Goal: Find specific page/section: Find specific page/section

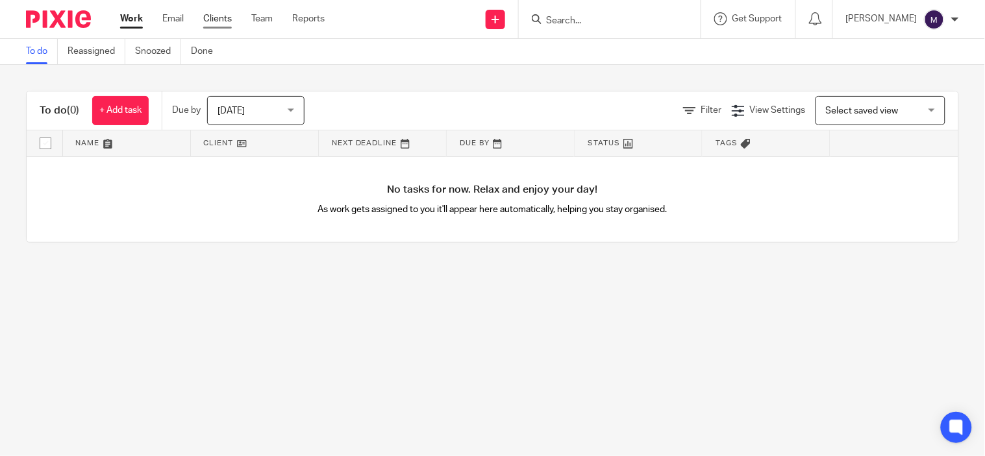
click at [221, 21] on link "Clients" at bounding box center [217, 18] width 29 height 13
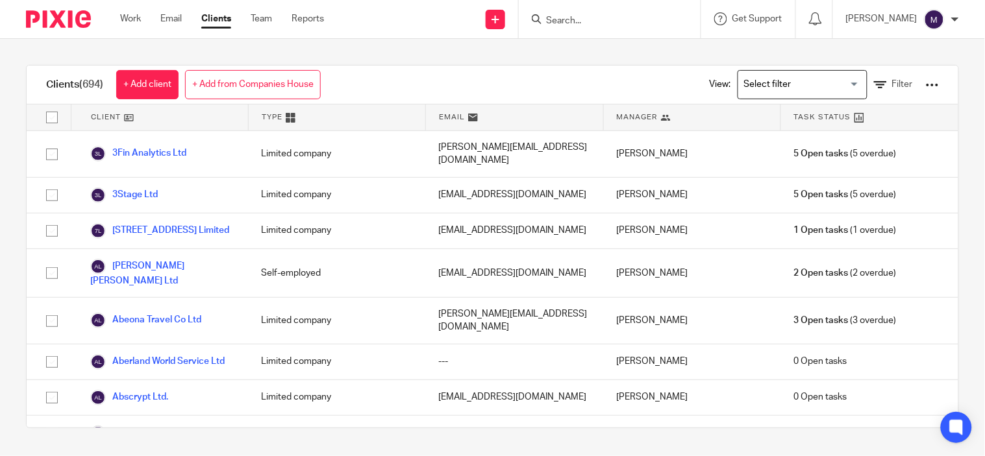
click at [788, 90] on input "Search for option" at bounding box center [799, 84] width 120 height 23
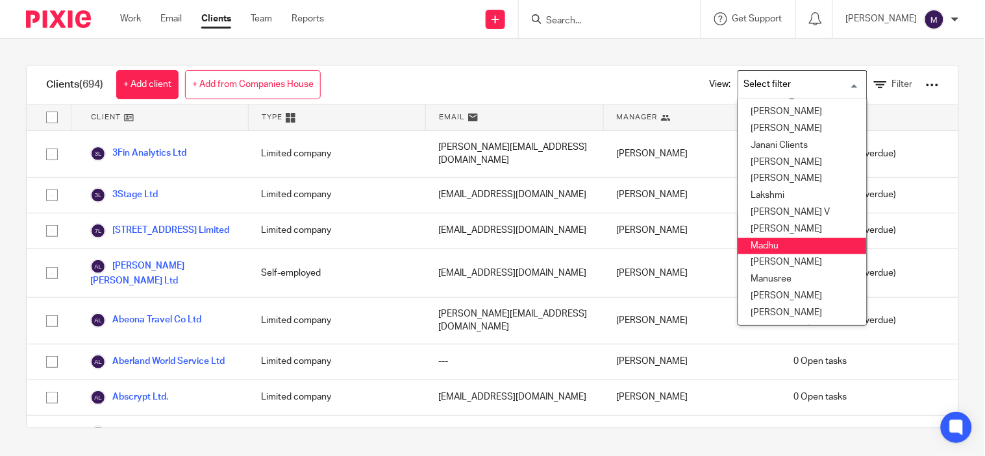
scroll to position [288, 0]
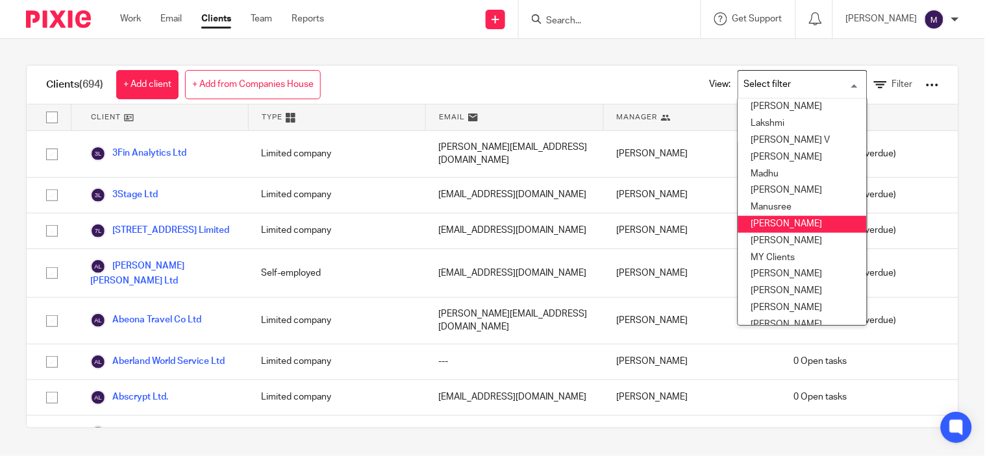
click at [774, 223] on li "[PERSON_NAME]" at bounding box center [802, 224] width 129 height 17
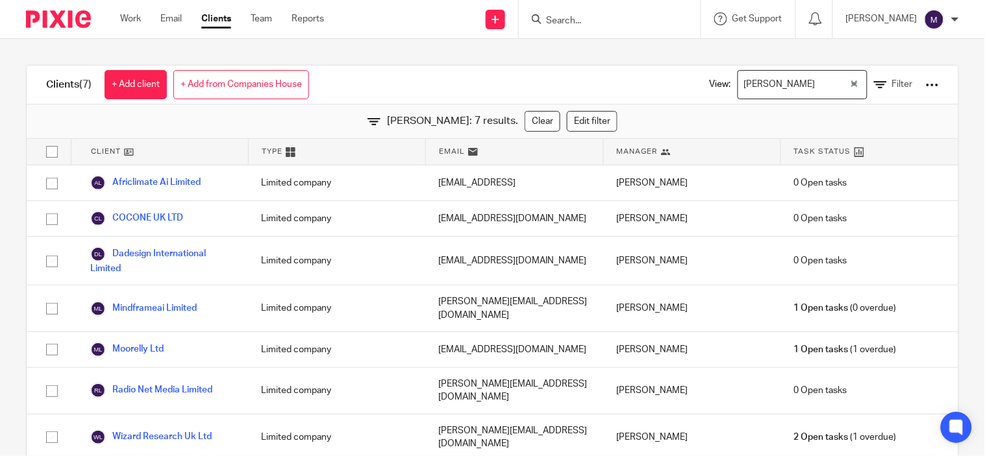
click at [746, 83] on div "[PERSON_NAME]" at bounding box center [793, 83] width 111 height 25
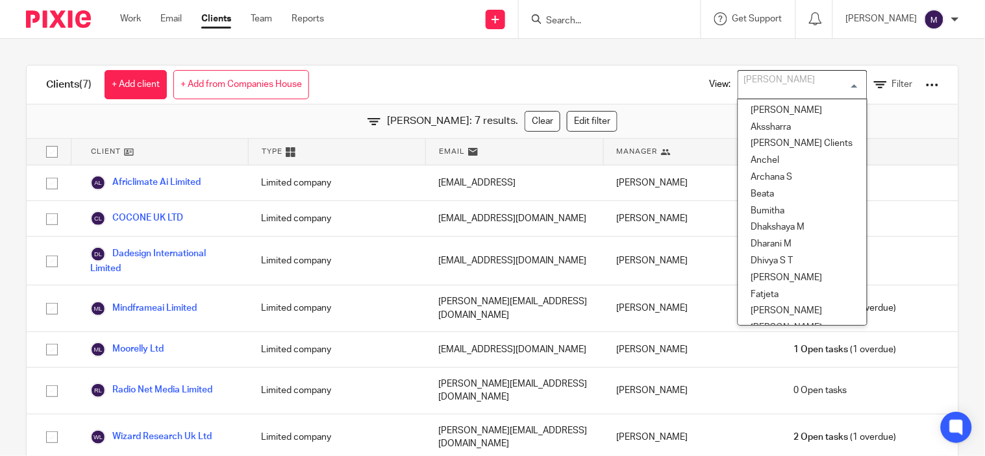
scroll to position [195, 0]
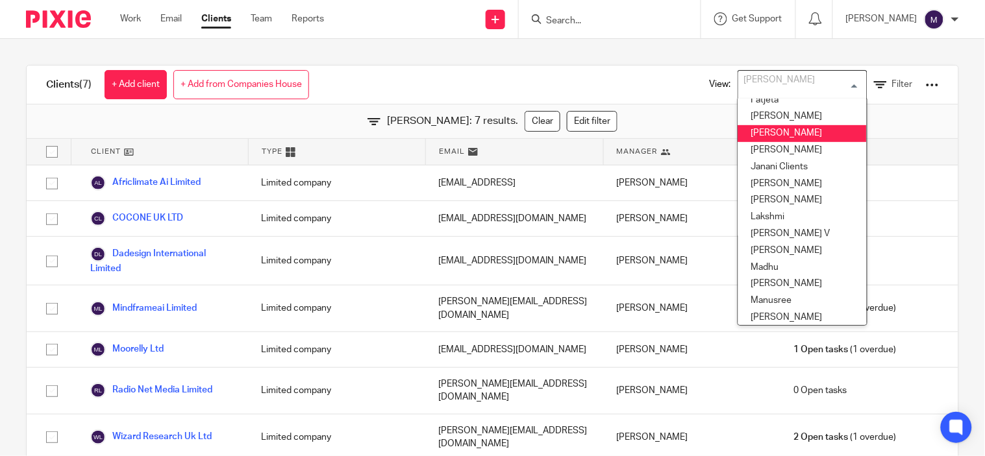
click at [779, 127] on li "[PERSON_NAME]" at bounding box center [802, 133] width 129 height 17
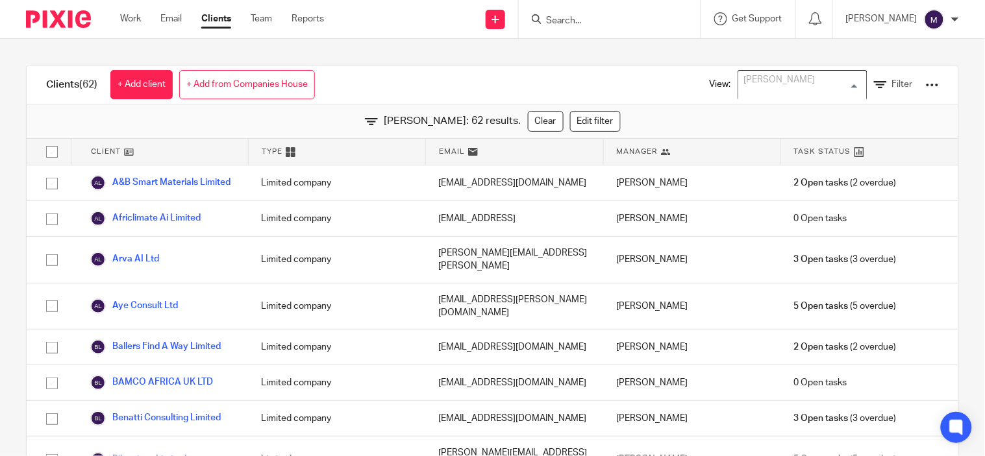
scroll to position [10, 0]
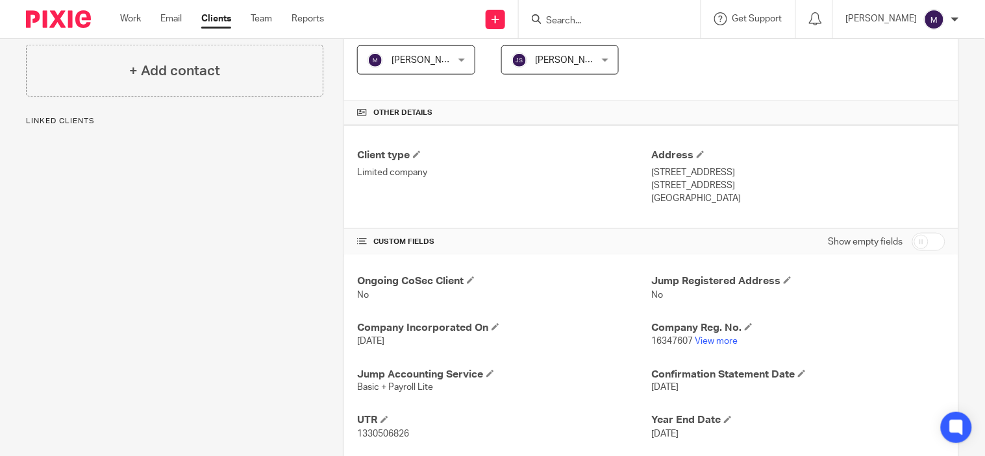
scroll to position [80, 0]
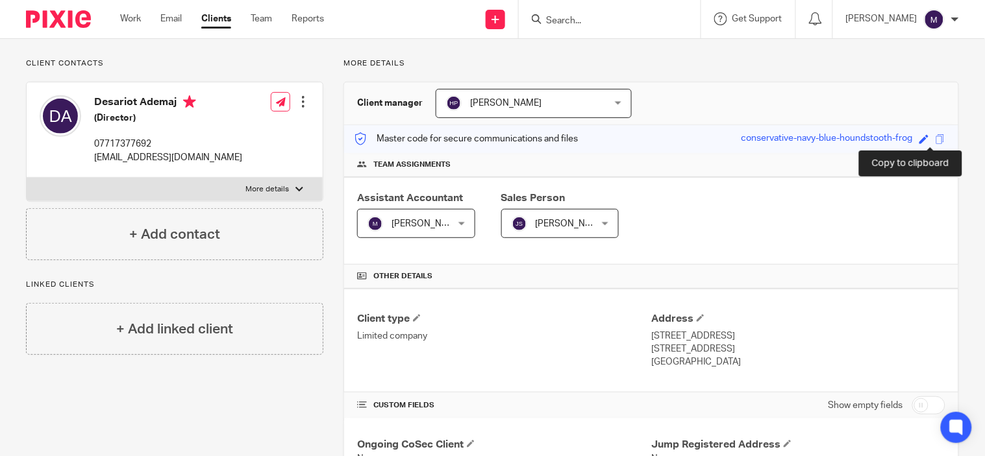
click at [935, 137] on span at bounding box center [940, 139] width 10 height 10
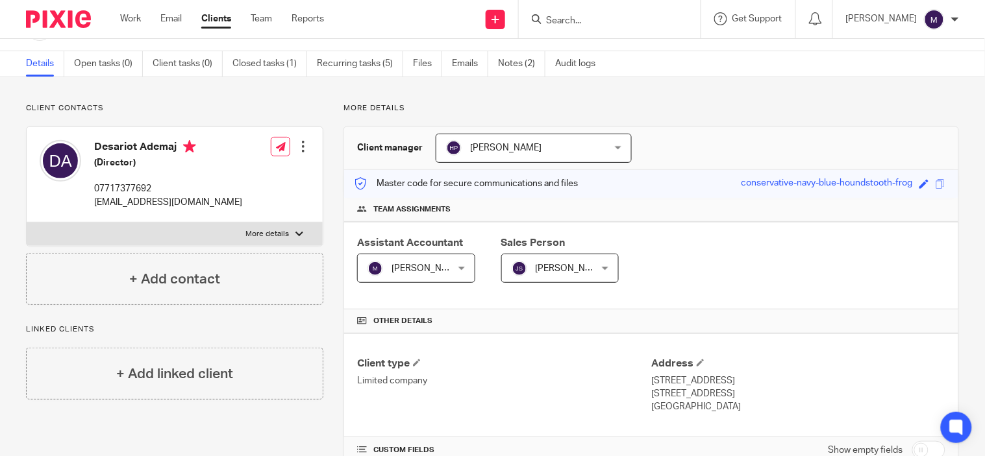
scroll to position [0, 0]
